Goal: Information Seeking & Learning: Learn about a topic

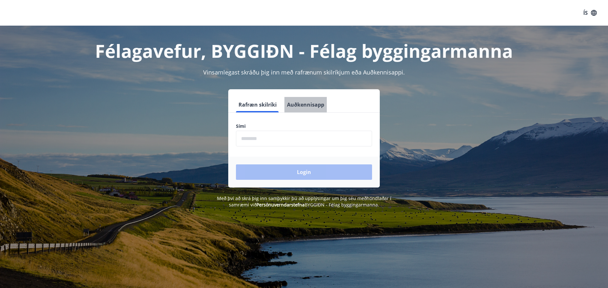
click at [304, 101] on button "Auðkennisapp" at bounding box center [306, 104] width 42 height 15
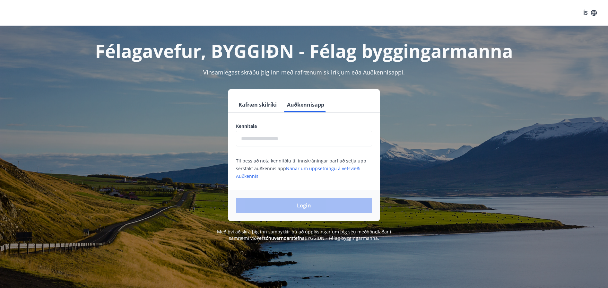
click at [298, 143] on input "text" at bounding box center [304, 139] width 136 height 16
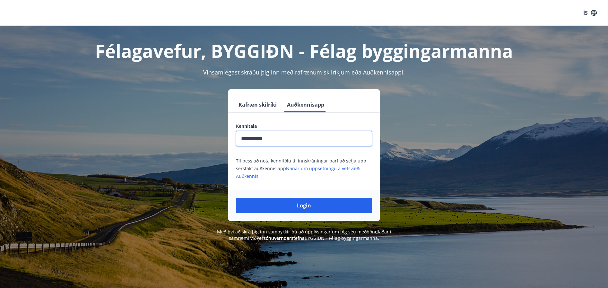
type input "**********"
click at [304, 206] on button "Login" at bounding box center [304, 205] width 136 height 15
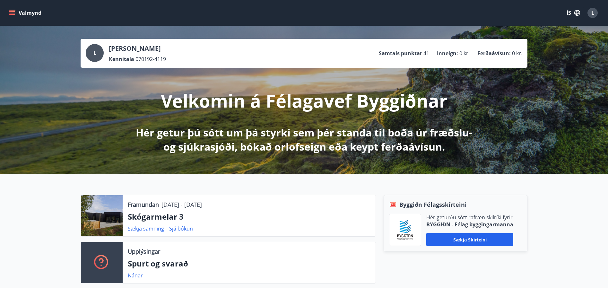
click at [10, 14] on icon "menu" at bounding box center [12, 14] width 6 height 1
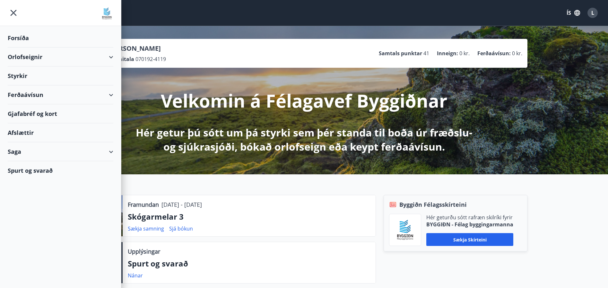
click at [86, 55] on div "Orlofseignir" at bounding box center [61, 57] width 106 height 19
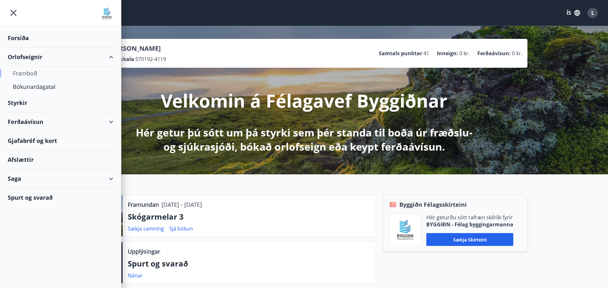
click at [33, 76] on div "Framboð" at bounding box center [60, 72] width 95 height 13
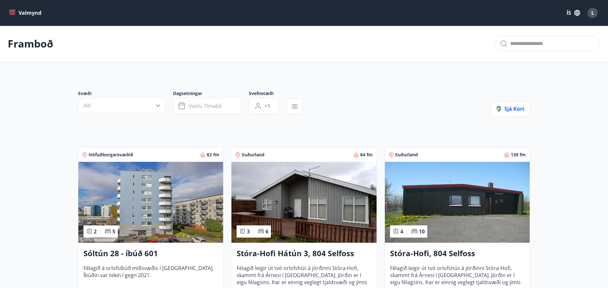
click at [14, 12] on icon "menu" at bounding box center [12, 11] width 6 height 1
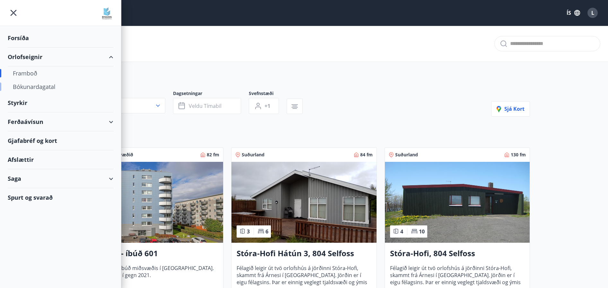
click at [32, 89] on div "Bókunardagatal" at bounding box center [60, 86] width 95 height 13
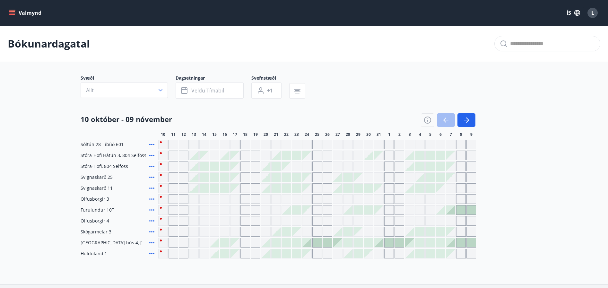
click at [162, 143] on div "Gráir dagar eru ekki bókanlegir" at bounding box center [163, 145] width 10 height 10
click at [9, 13] on icon "menu" at bounding box center [12, 13] width 6 height 6
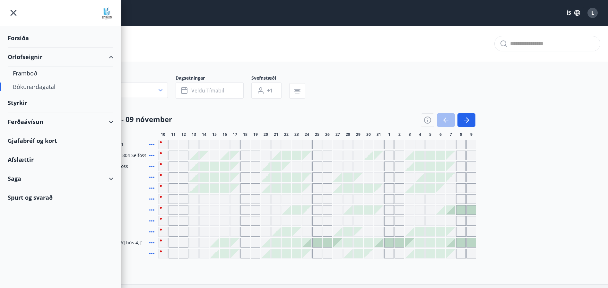
click at [67, 143] on div "Gjafabréf og kort" at bounding box center [61, 140] width 106 height 19
click at [28, 159] on div "Afslættir" at bounding box center [61, 159] width 106 height 19
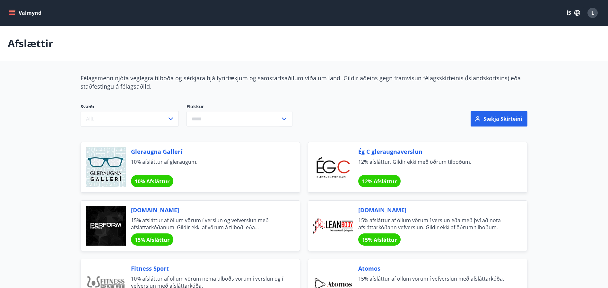
click at [254, 125] on input "text" at bounding box center [234, 119] width 94 height 16
click at [193, 133] on li "Afþreying" at bounding box center [239, 133] width 105 height 12
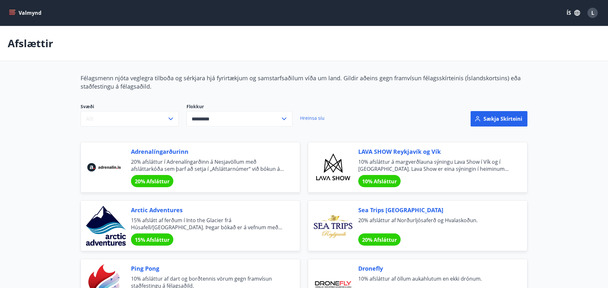
click at [261, 119] on input "*********" at bounding box center [234, 119] width 94 height 16
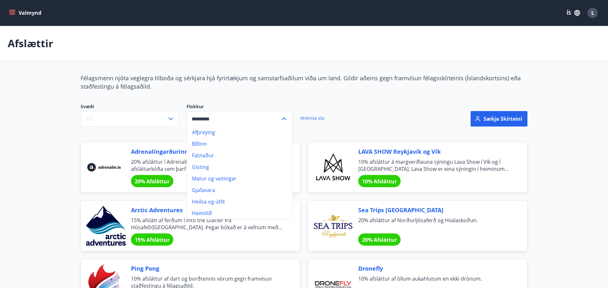
click at [209, 166] on li "Gisting" at bounding box center [239, 167] width 105 height 12
type input "*******"
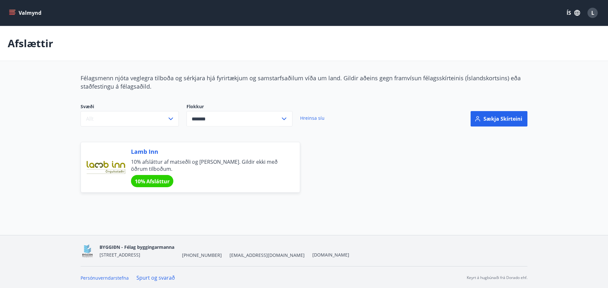
click at [10, 12] on icon "menu" at bounding box center [12, 13] width 6 height 6
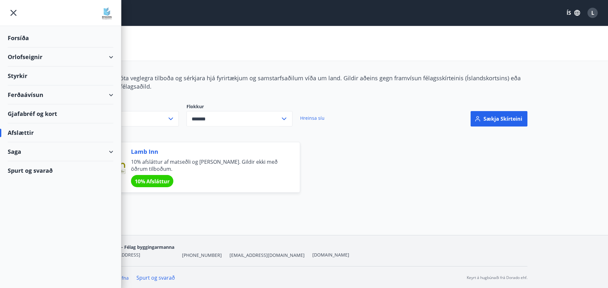
click at [107, 98] on div "Ferðaávísun" at bounding box center [61, 94] width 106 height 19
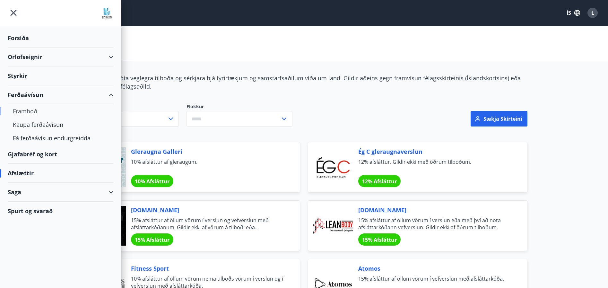
click at [29, 113] on div "Framboð" at bounding box center [60, 110] width 95 height 13
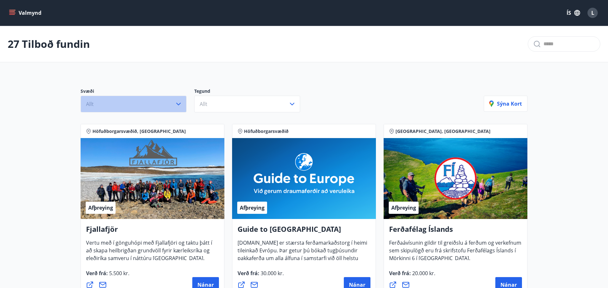
click at [156, 105] on button "Allt" at bounding box center [134, 104] width 106 height 17
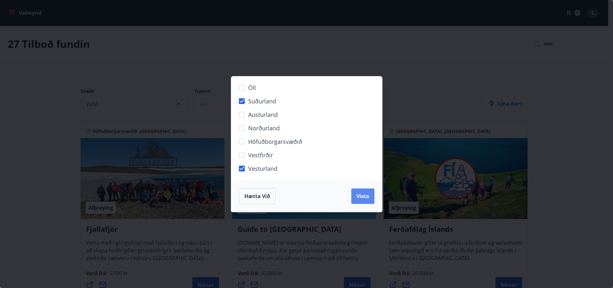
click at [367, 196] on span "Vista" at bounding box center [363, 196] width 13 height 7
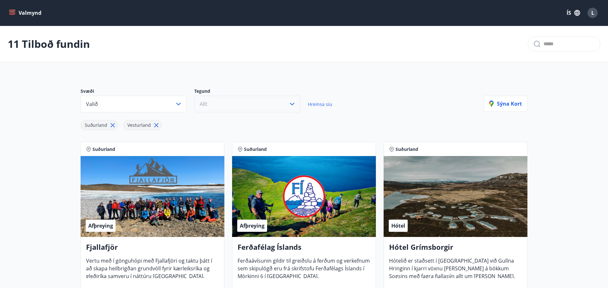
click at [263, 104] on button "Allt" at bounding box center [247, 104] width 106 height 17
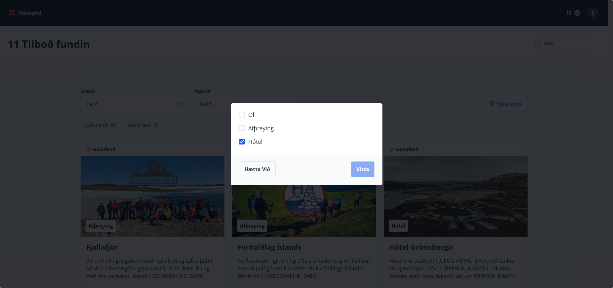
click at [371, 172] on button "Vista" at bounding box center [362, 169] width 23 height 15
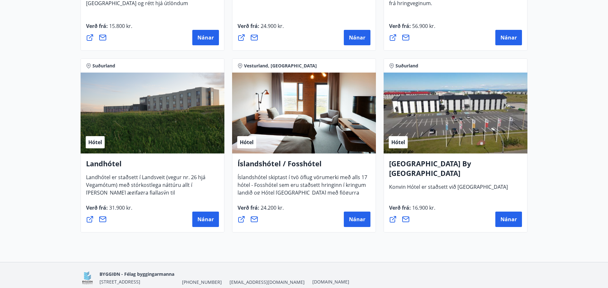
scroll to position [475, 0]
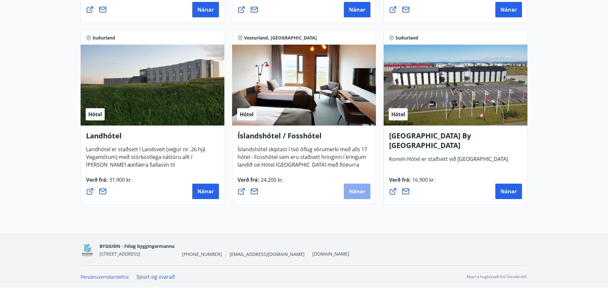
click at [348, 195] on button "Nánar" at bounding box center [357, 191] width 27 height 15
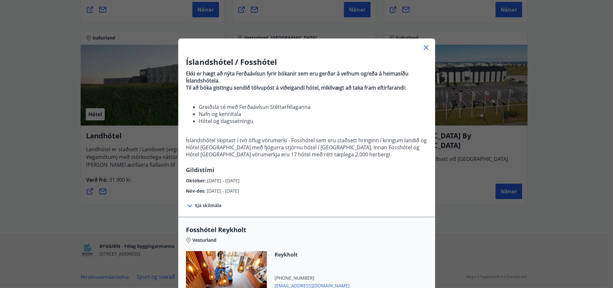
click at [424, 46] on icon at bounding box center [426, 48] width 8 height 8
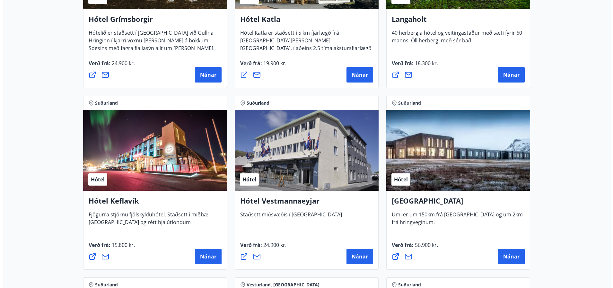
scroll to position [170, 0]
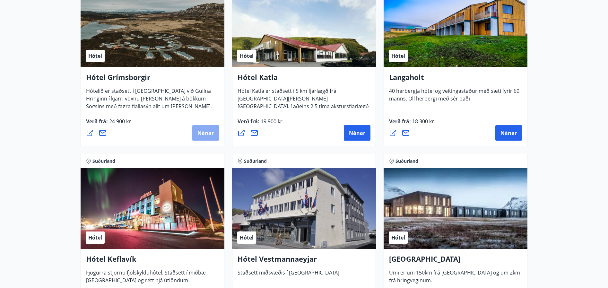
click at [199, 130] on span "Nánar" at bounding box center [206, 132] width 16 height 7
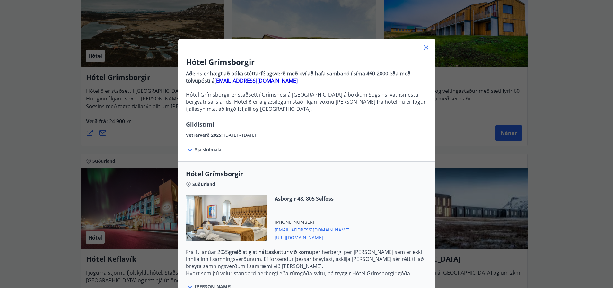
scroll to position [93, 0]
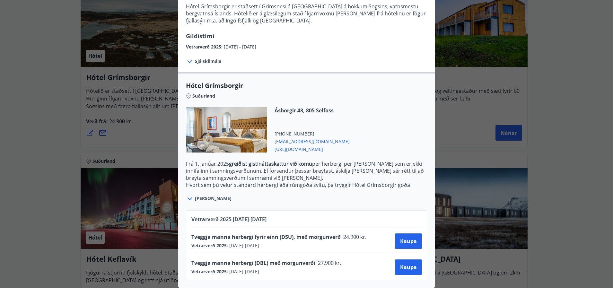
click at [201, 195] on span "Sjá meira" at bounding box center [213, 198] width 37 height 6
click at [190, 195] on icon at bounding box center [190, 199] width 8 height 8
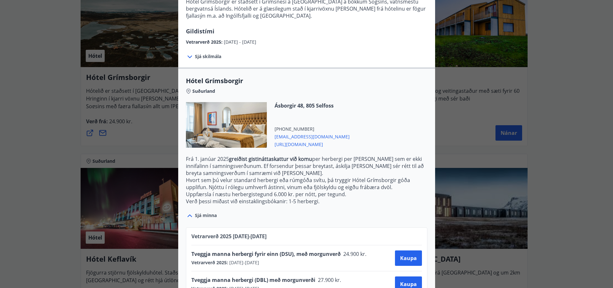
click at [314, 144] on span "https://www.keahotels.is/is/hotel-grimsborgir" at bounding box center [312, 144] width 75 height 8
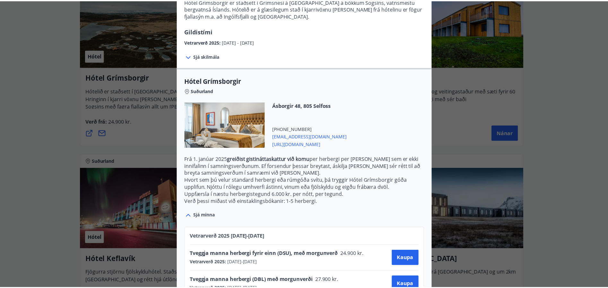
scroll to position [0, 0]
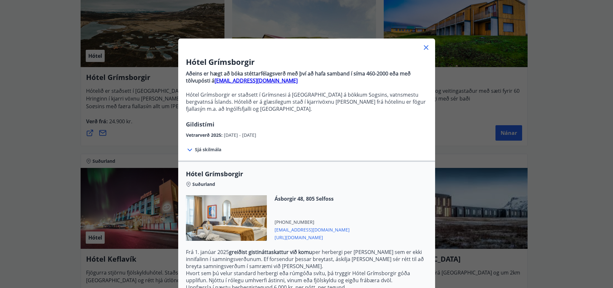
click at [424, 46] on icon at bounding box center [426, 48] width 8 height 8
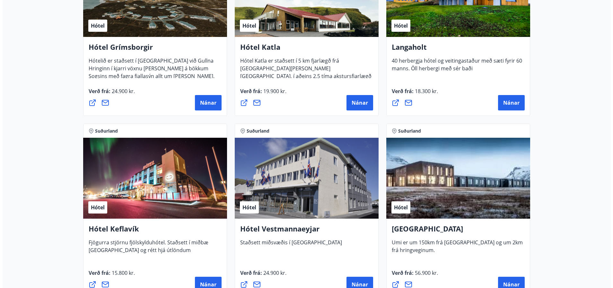
scroll to position [251, 0]
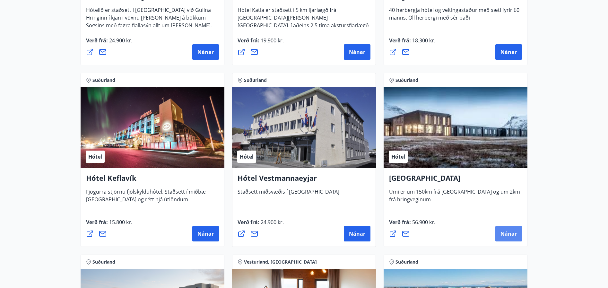
click at [519, 234] on button "Nánar" at bounding box center [509, 233] width 27 height 15
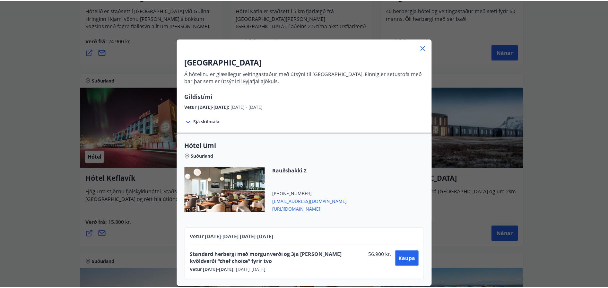
scroll to position [0, 0]
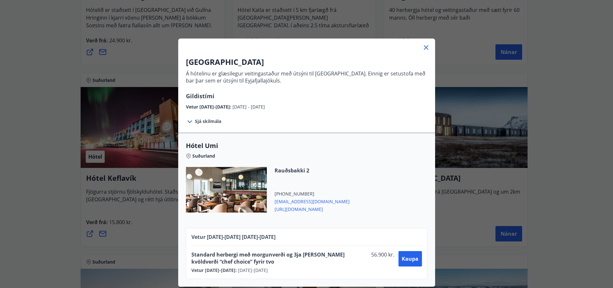
click at [424, 47] on icon at bounding box center [426, 47] width 4 height 4
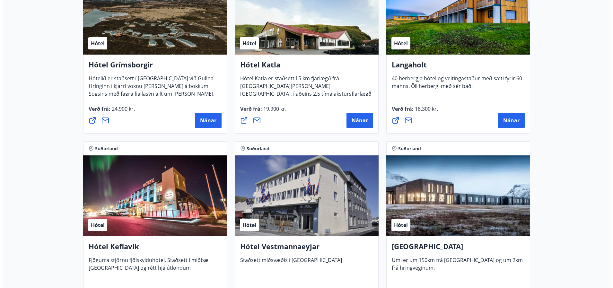
scroll to position [123, 0]
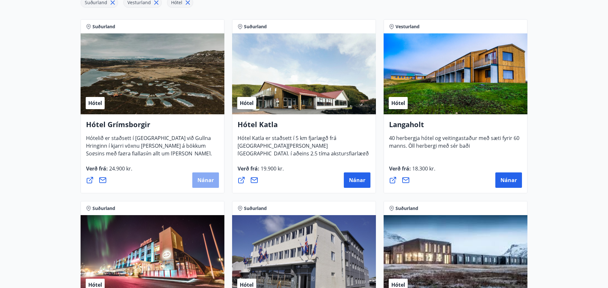
click at [199, 175] on button "Nánar" at bounding box center [205, 179] width 27 height 15
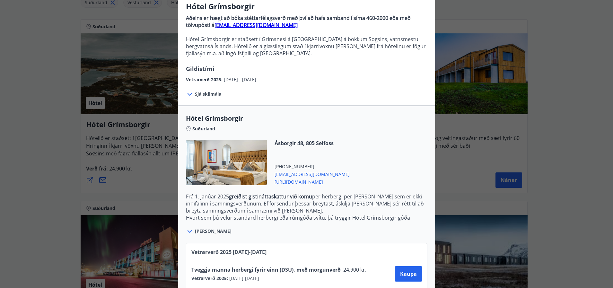
scroll to position [93, 0]
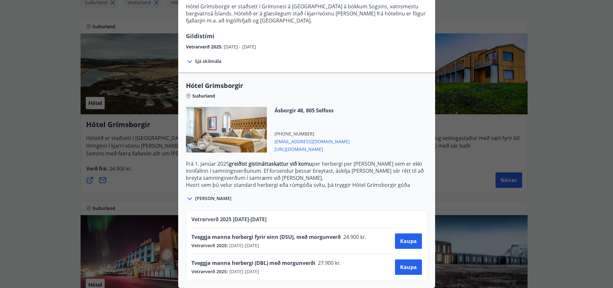
click at [552, 149] on div "Hótel Grímsborgir Aðeins er hægt að bóka stéttarfélagsverð með því að hafa samb…" at bounding box center [306, 56] width 613 height 288
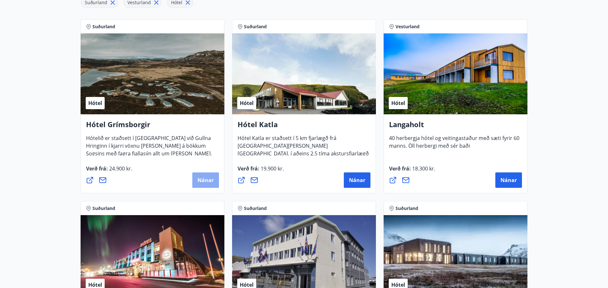
click at [206, 184] on button "Nánar" at bounding box center [205, 179] width 27 height 15
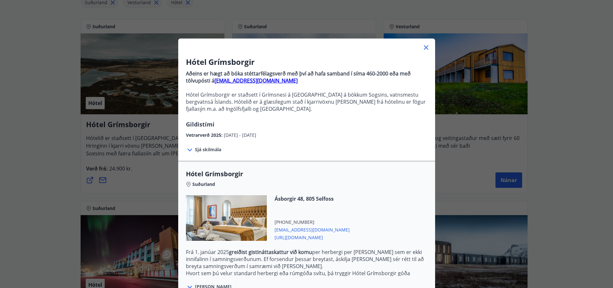
click at [350, 235] on span "https://www.keahotels.is/is/hotel-grimsborgir" at bounding box center [312, 237] width 75 height 8
click at [408, 177] on span "Hótel Grímsborgir" at bounding box center [307, 174] width 242 height 9
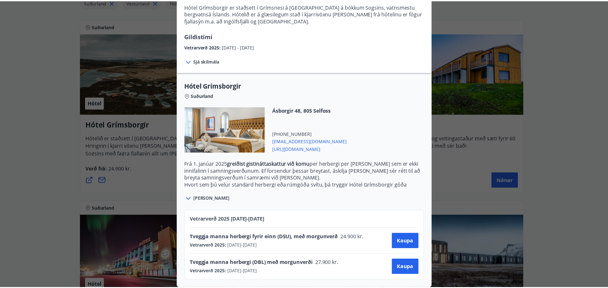
scroll to position [0, 0]
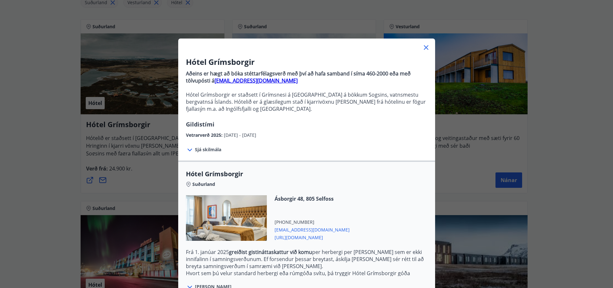
click at [425, 47] on icon at bounding box center [426, 48] width 8 height 8
